Goal: Navigation & Orientation: Find specific page/section

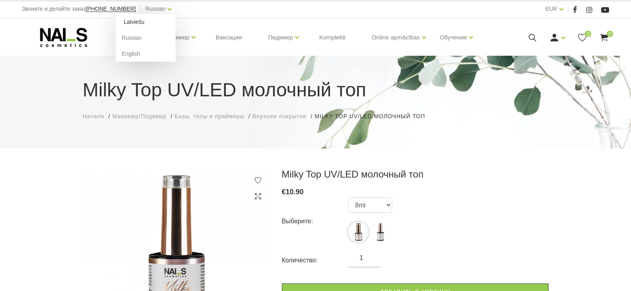
click at [116, 21] on link "Latviešu" at bounding box center [146, 22] width 60 height 16
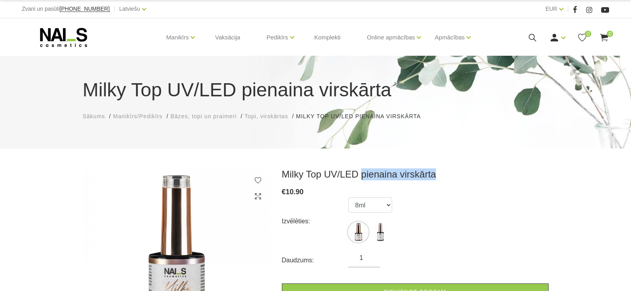
drag, startPoint x: 361, startPoint y: 175, endPoint x: 435, endPoint y: 178, distance: 74.4
click at [435, 178] on h3 "Milky Top UV/LED pienaina virskārta" at bounding box center [415, 174] width 267 height 12
copy h3 "pienaina virskārta"
click at [220, 117] on span "Bāzes, topi un praimeri" at bounding box center [203, 116] width 66 height 6
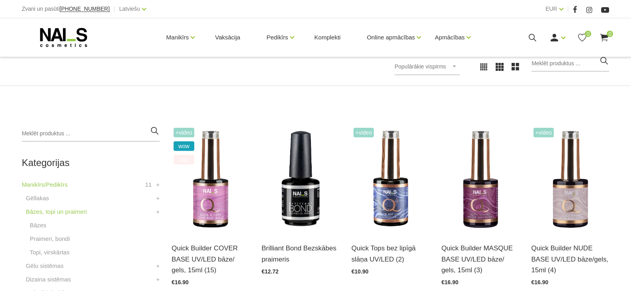
scroll to position [159, 0]
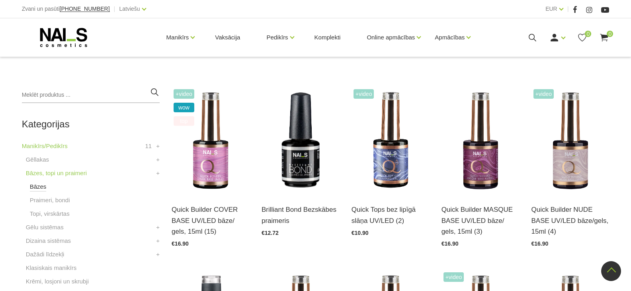
click at [38, 185] on link "Bāzes" at bounding box center [38, 187] width 17 height 10
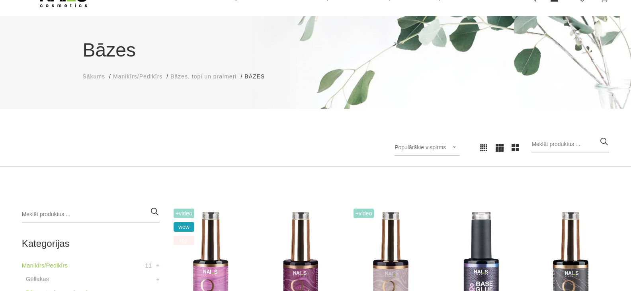
scroll to position [159, 0]
